Goal: Book appointment/travel/reservation

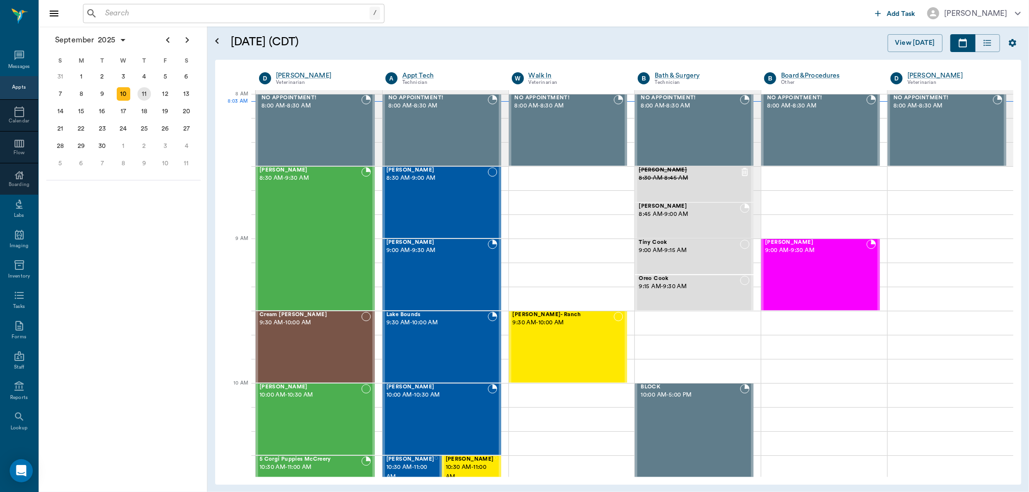
click at [146, 95] on div "11" at bounding box center [144, 94] width 14 height 14
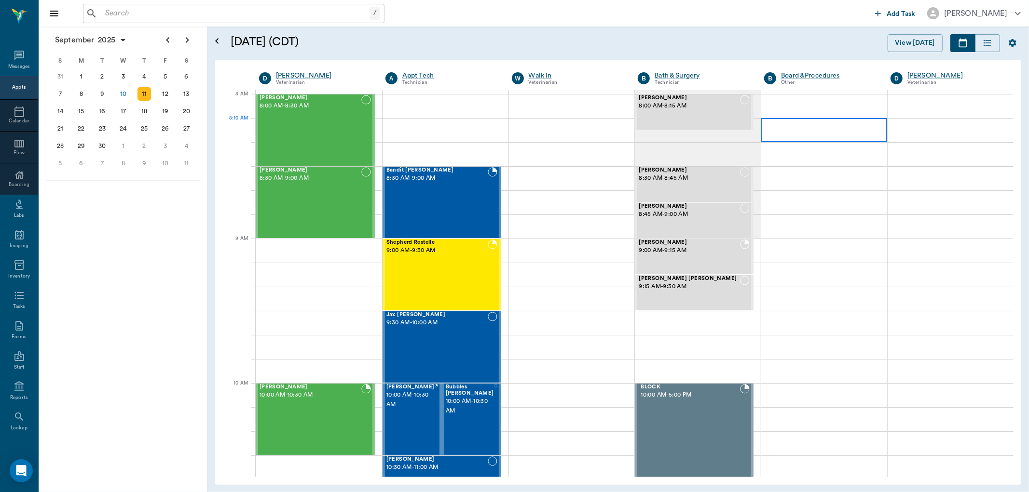
click at [775, 126] on div at bounding box center [824, 130] width 126 height 24
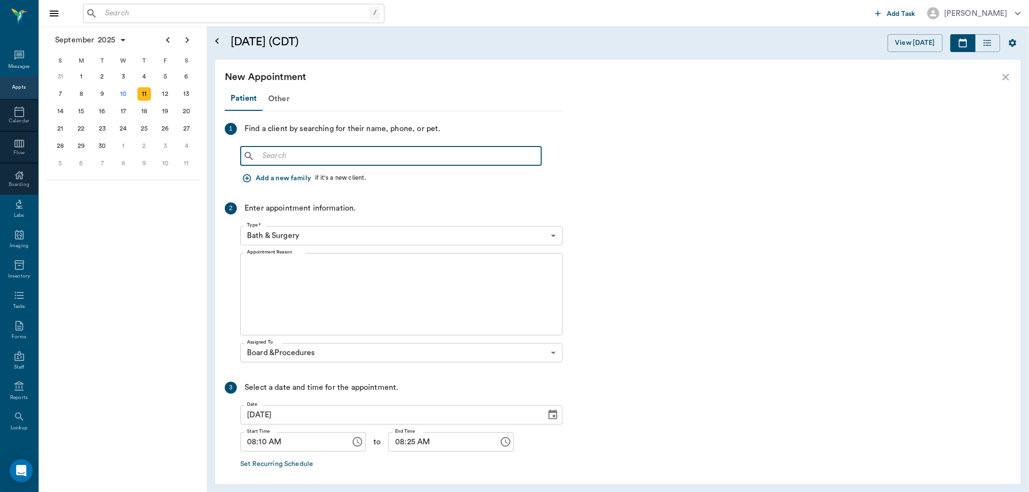
click at [304, 156] on input "text" at bounding box center [397, 157] width 279 height 14
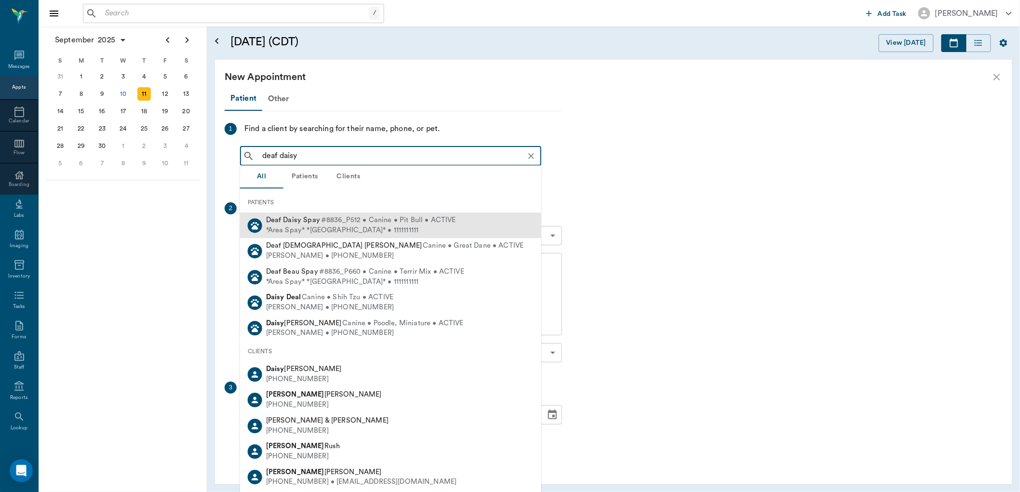
click at [296, 229] on div "*Area Spay* *[GEOGRAPHIC_DATA]* • 1111111111" at bounding box center [361, 231] width 190 height 10
type input "deaf daisy"
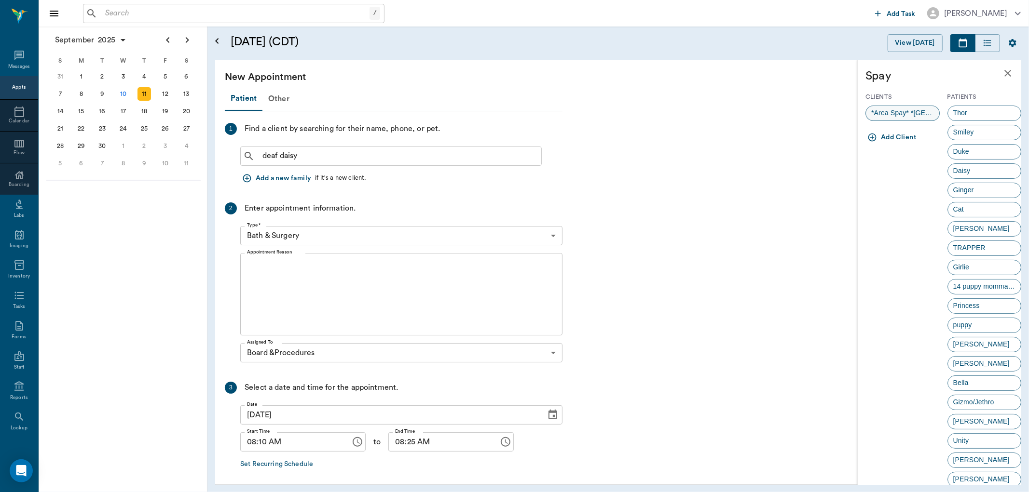
click at [899, 115] on span "*Area Spay* *[GEOGRAPHIC_DATA]*" at bounding box center [902, 113] width 73 height 10
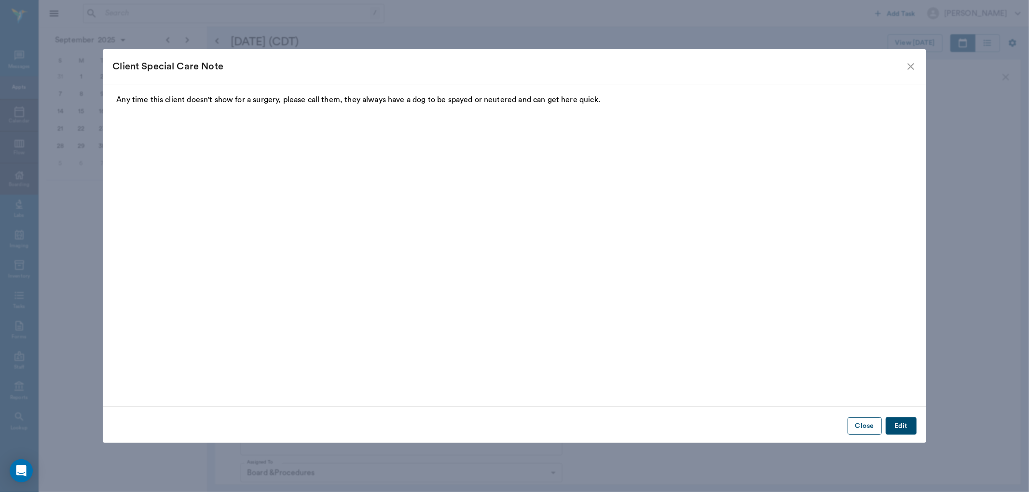
click at [856, 428] on button "Close" at bounding box center [864, 427] width 34 height 18
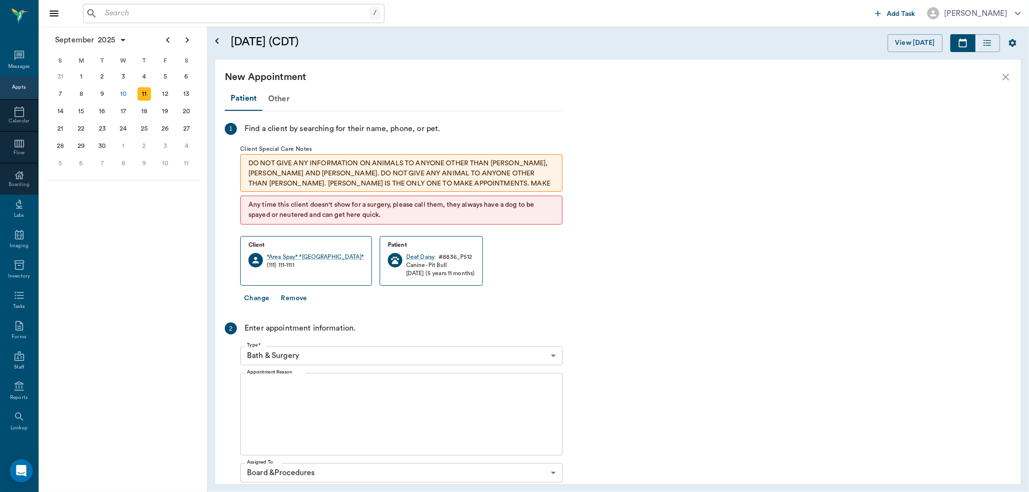
click at [290, 355] on body "/ ​ Add Task [PERSON_NAME] Nectar Messages Appts Calendar Flow Boarding Labs Im…" at bounding box center [514, 246] width 1029 height 492
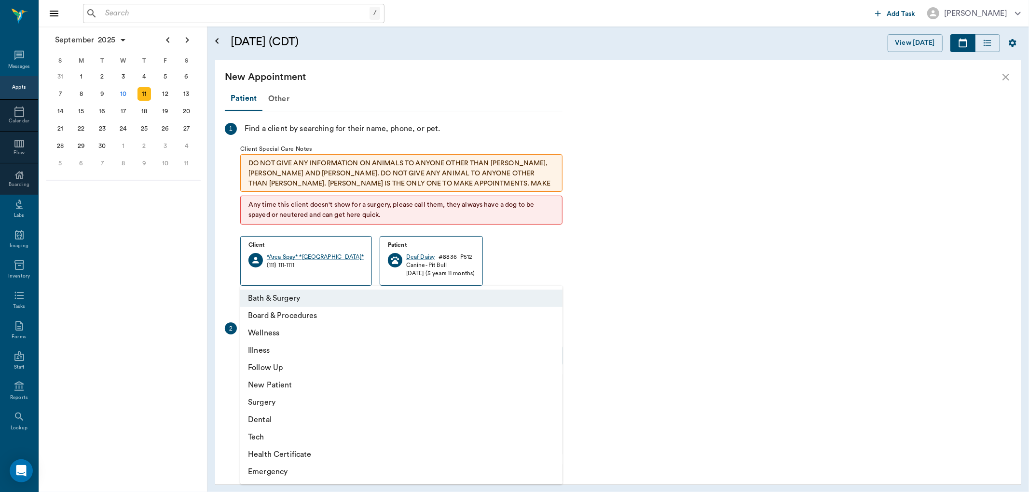
click at [272, 316] on li "Board & Procedures" at bounding box center [401, 315] width 322 height 17
type input "67816c1cf444b6f7d0a603e8"
type input "08:40 AM"
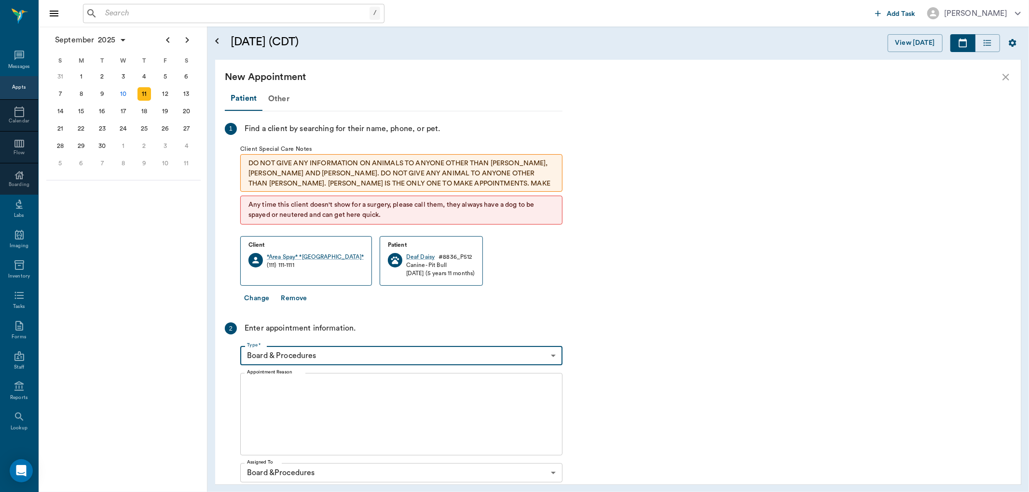
click at [253, 385] on textarea "Appointment Reason" at bounding box center [401, 414] width 309 height 67
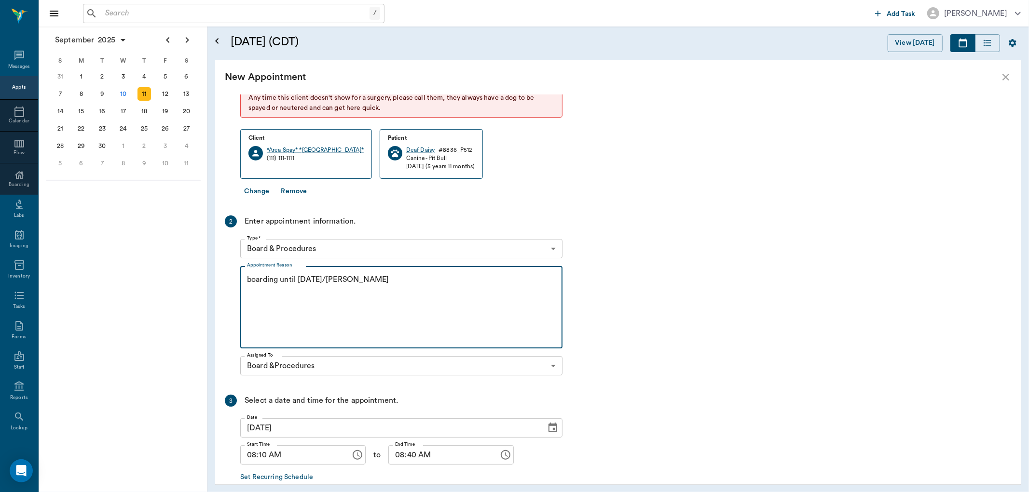
scroll to position [159, 0]
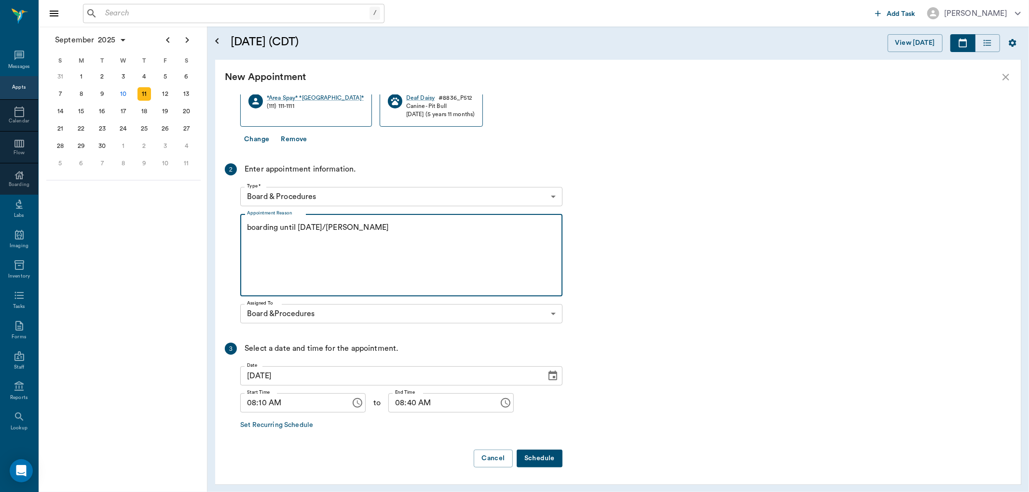
type textarea "boarding until [DATE]/[PERSON_NAME]"
click at [541, 459] on button "Schedule" at bounding box center [540, 459] width 46 height 18
